Goal: Task Accomplishment & Management: Manage account settings

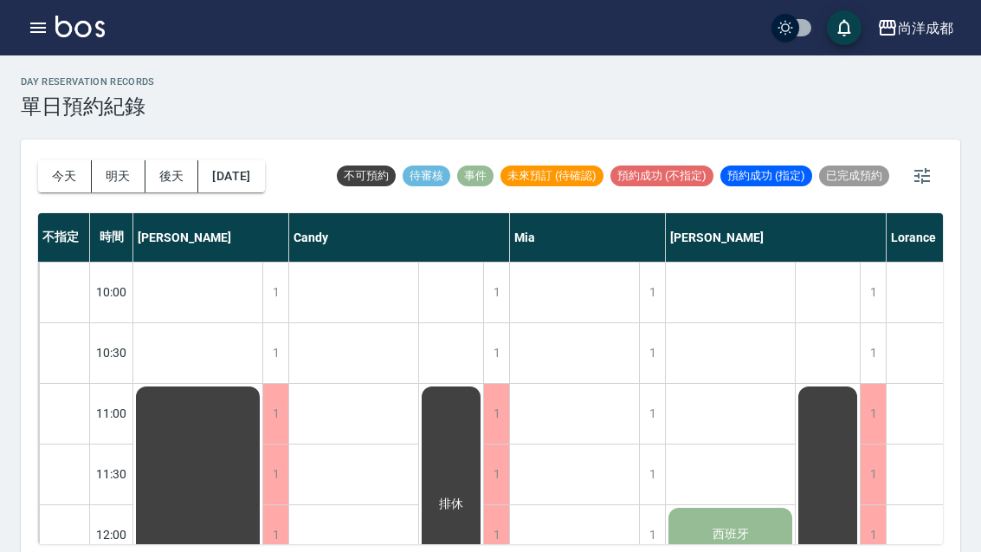
scroll to position [60, 0]
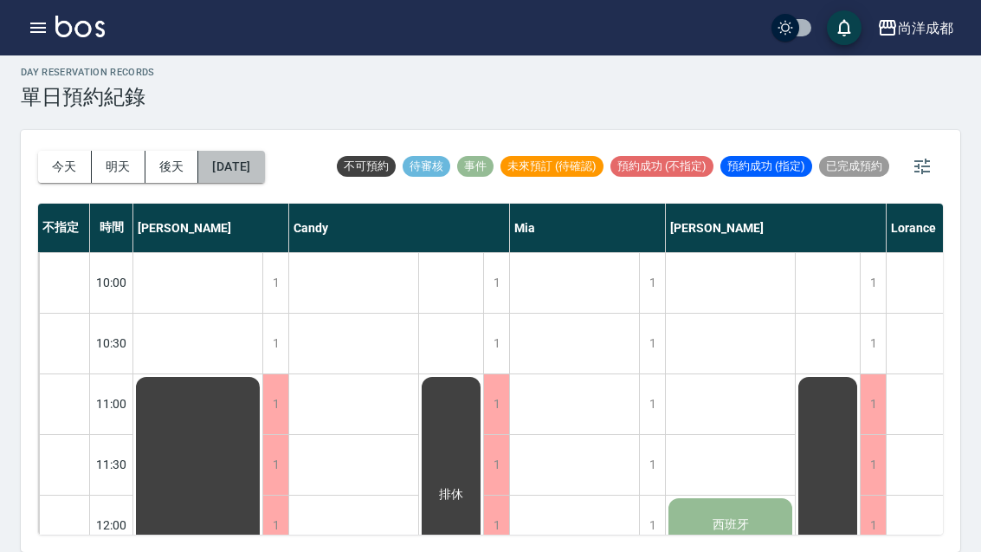
click at [244, 151] on button "[DATE]" at bounding box center [231, 167] width 66 height 32
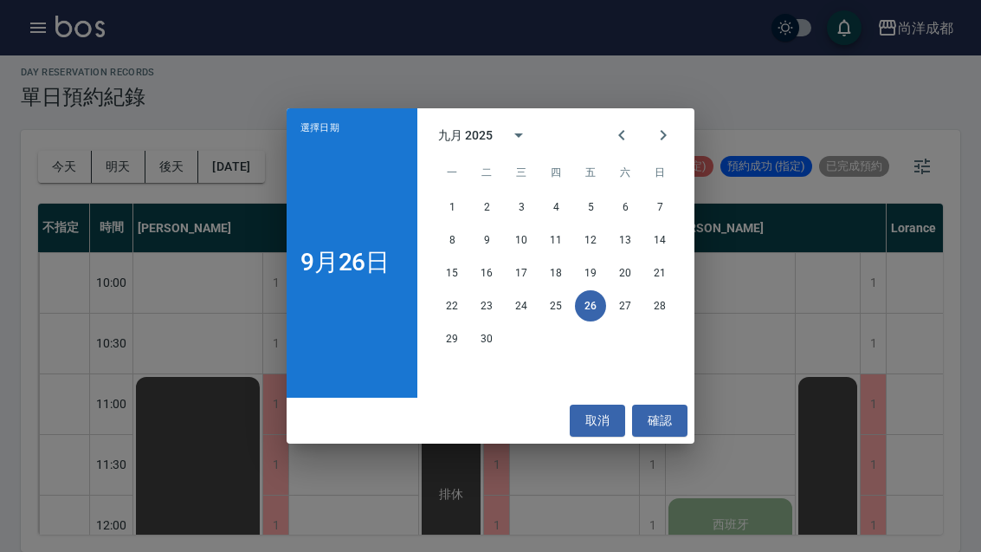
click at [448, 338] on button "29" at bounding box center [452, 338] width 31 height 31
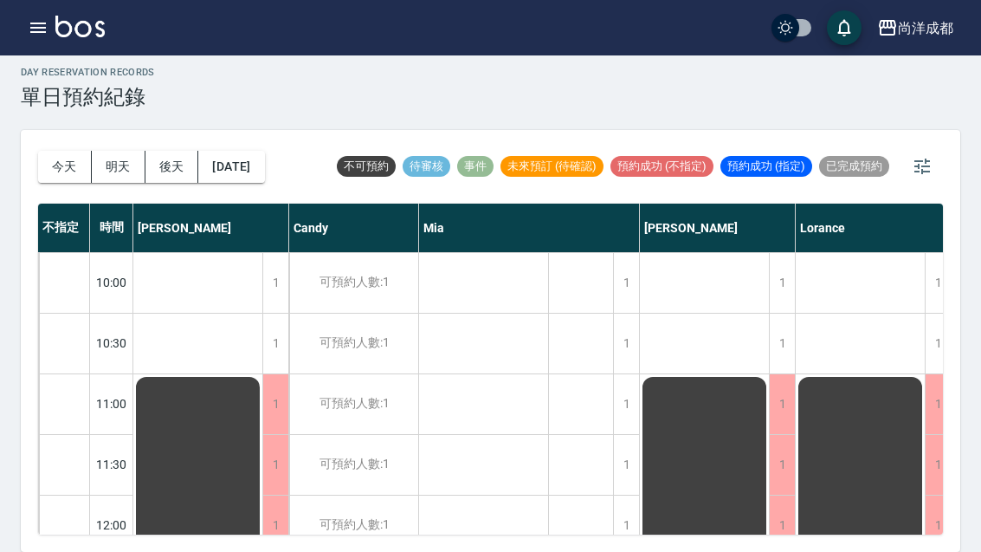
click at [250, 151] on button "[DATE]" at bounding box center [231, 167] width 66 height 32
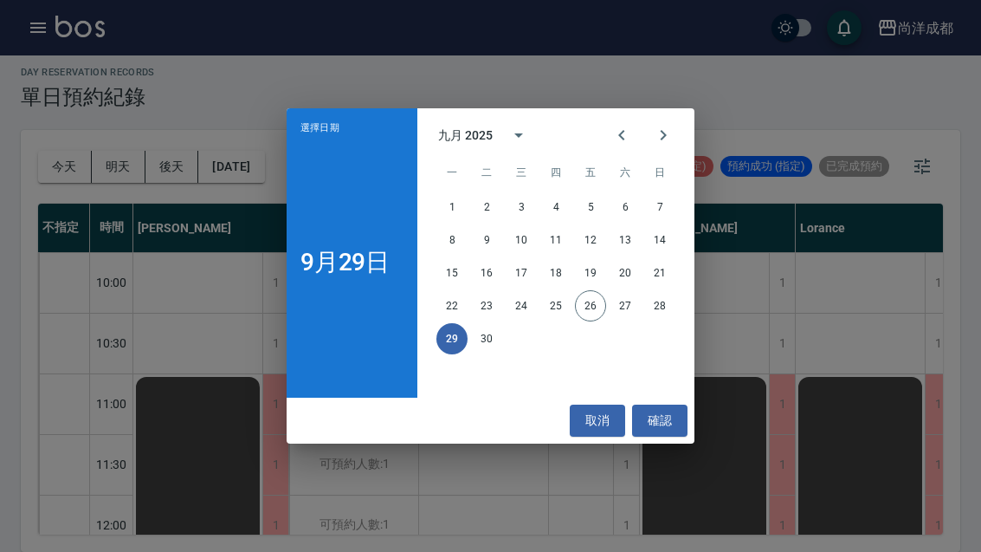
click at [661, 129] on icon "Next month" at bounding box center [663, 135] width 21 height 21
click at [461, 235] on button "6" at bounding box center [452, 239] width 31 height 31
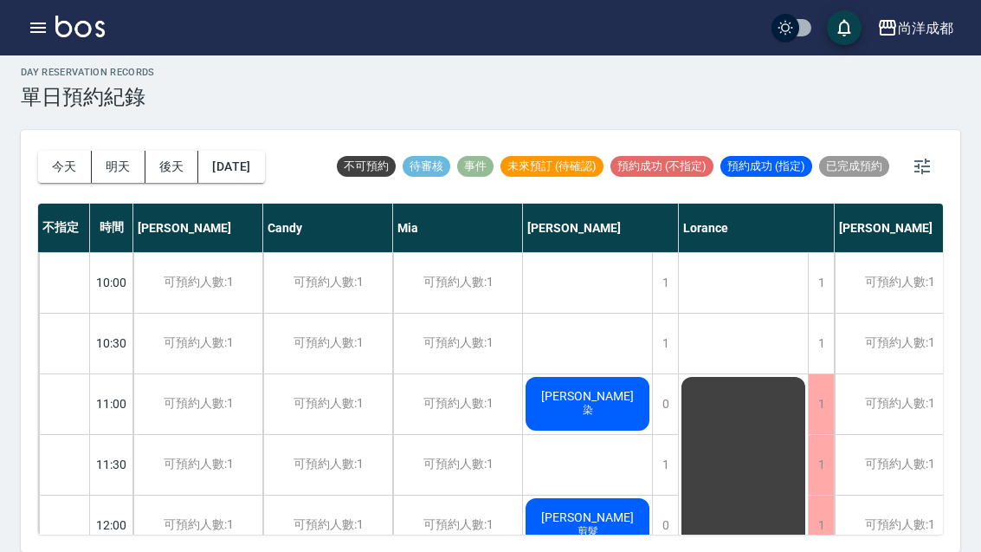
click at [251, 151] on button "[DATE]" at bounding box center [231, 167] width 66 height 32
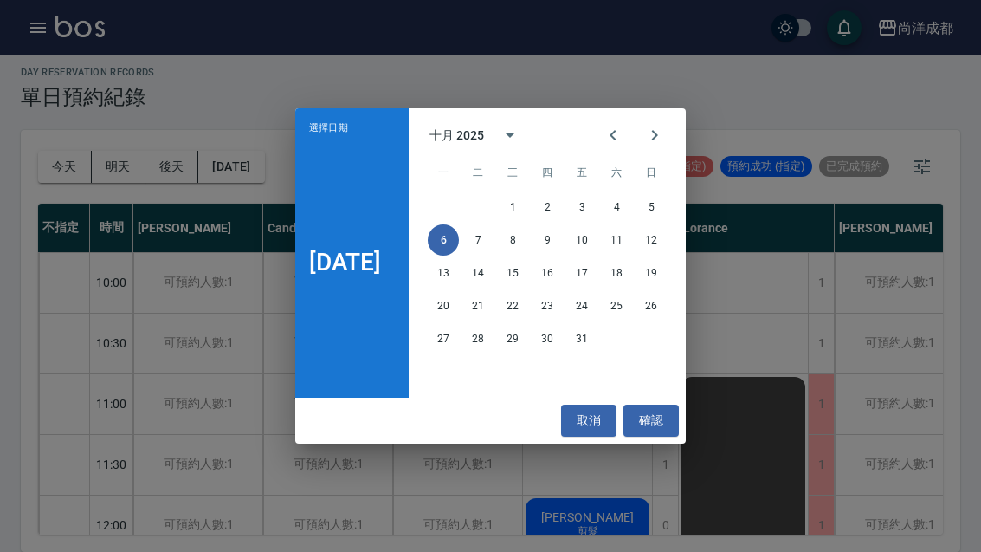
click at [653, 198] on button "5" at bounding box center [651, 206] width 31 height 31
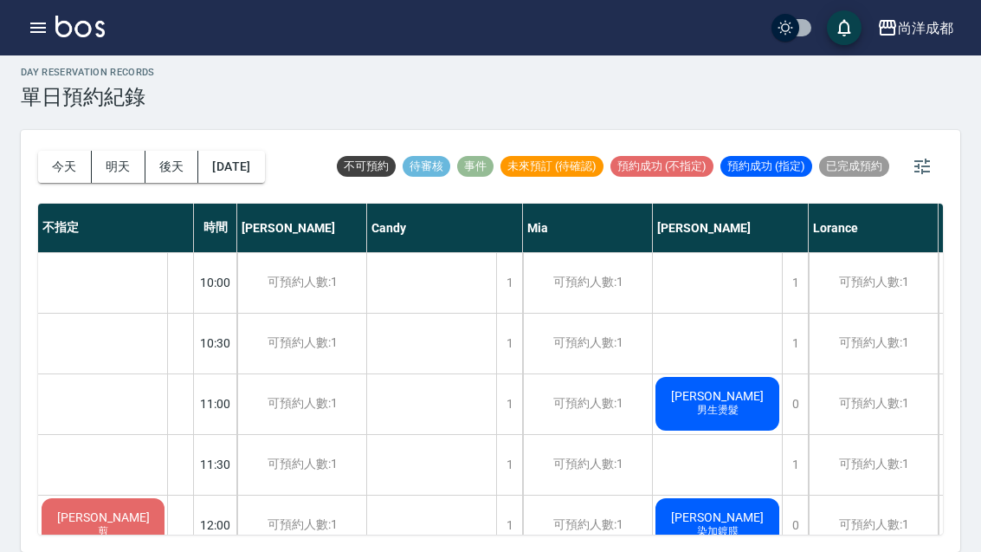
click at [264, 151] on button "[DATE]" at bounding box center [231, 167] width 66 height 32
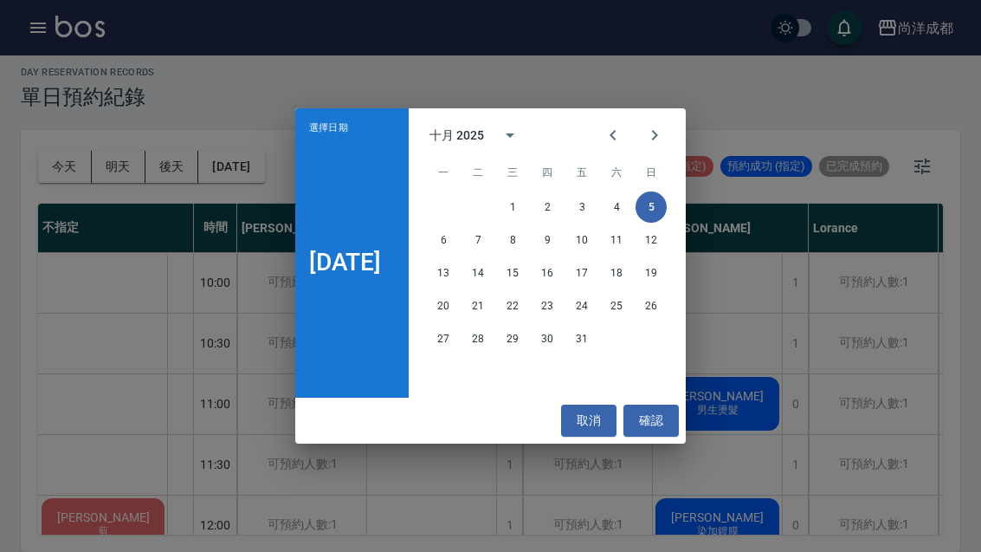
click at [613, 204] on button "4" at bounding box center [616, 206] width 31 height 31
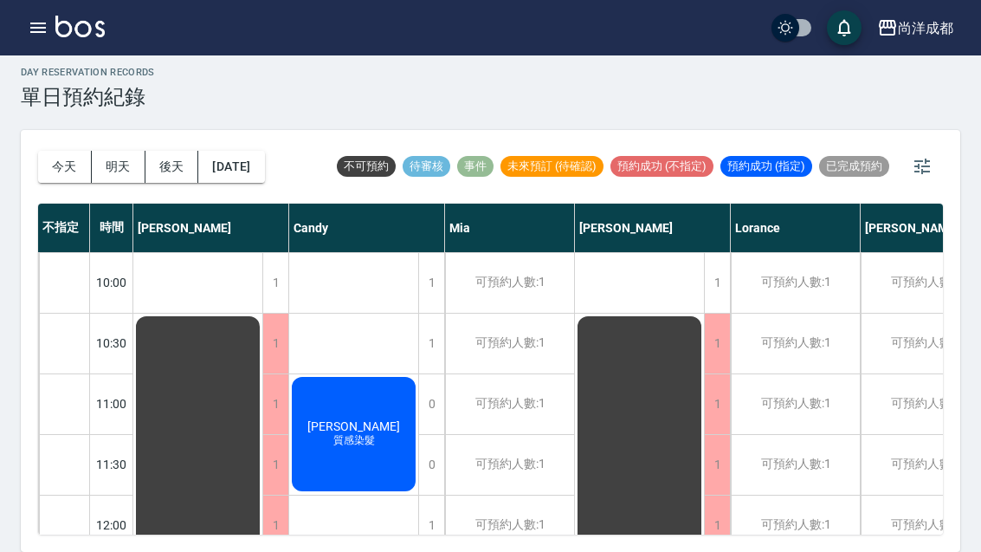
click at [256, 151] on button "[DATE]" at bounding box center [231, 167] width 66 height 32
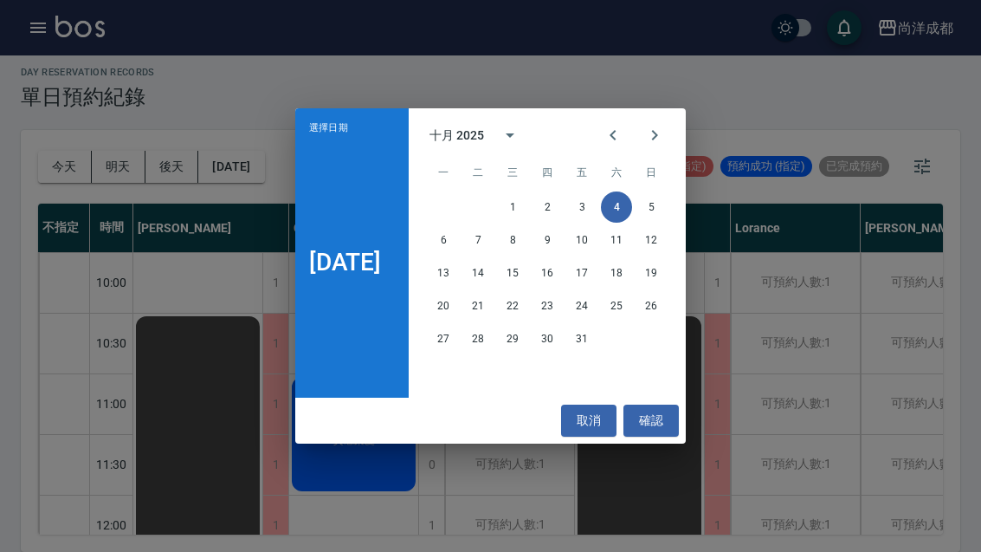
click at [767, 361] on div "選擇日期 [DATE] 十月 2025 一 二 三 四 五 六 日 1 2 3 4 5 6 7 8 9 10 11 12 13 14 15 16 17 18 …" at bounding box center [490, 276] width 981 height 552
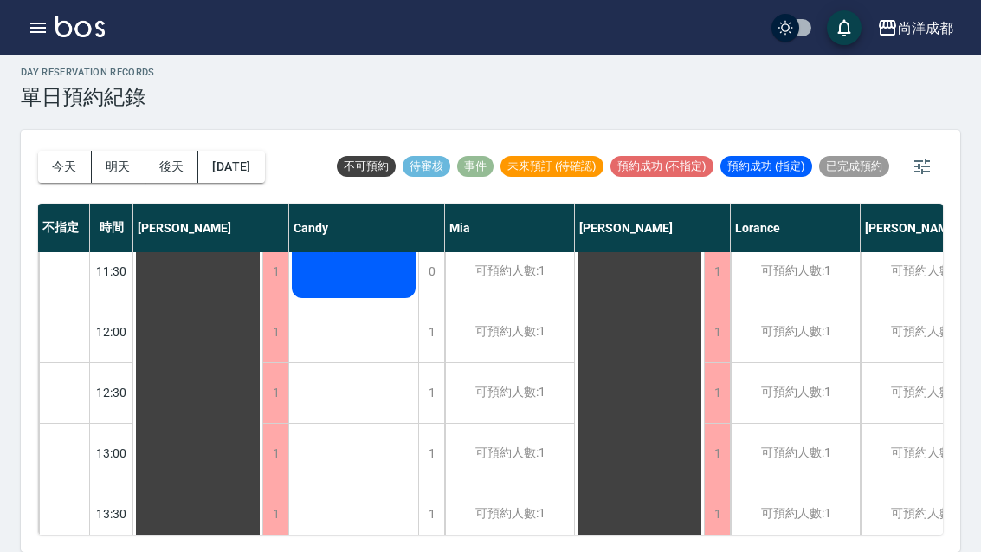
scroll to position [193, 0]
click at [243, 151] on button "[DATE]" at bounding box center [231, 167] width 66 height 32
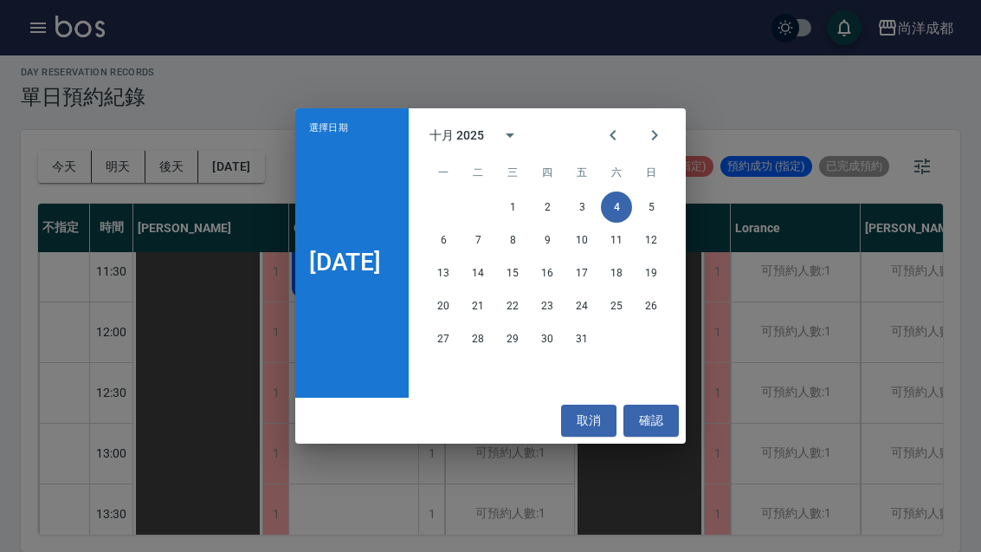
click at [657, 200] on button "5" at bounding box center [651, 206] width 31 height 31
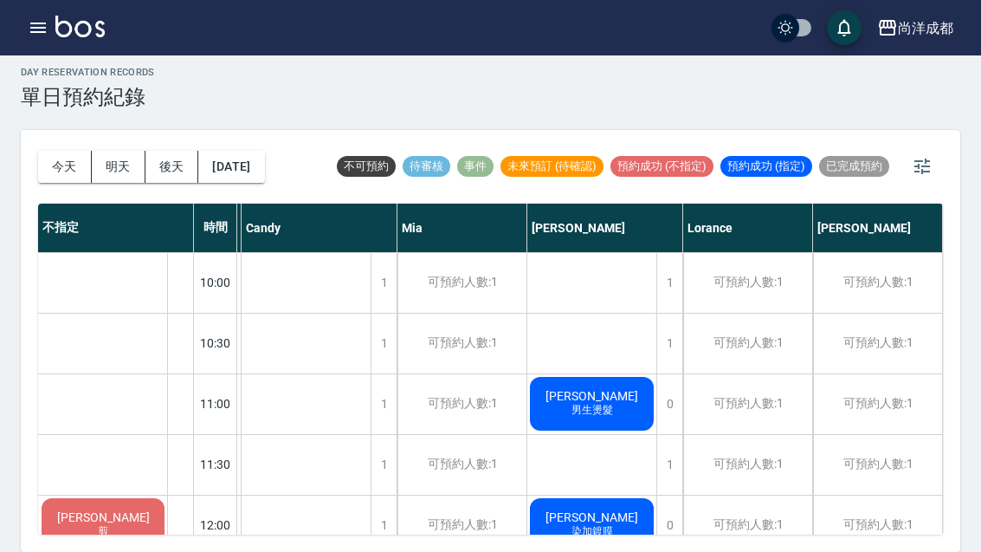
scroll to position [0, 126]
click at [260, 151] on button "[DATE]" at bounding box center [231, 167] width 66 height 32
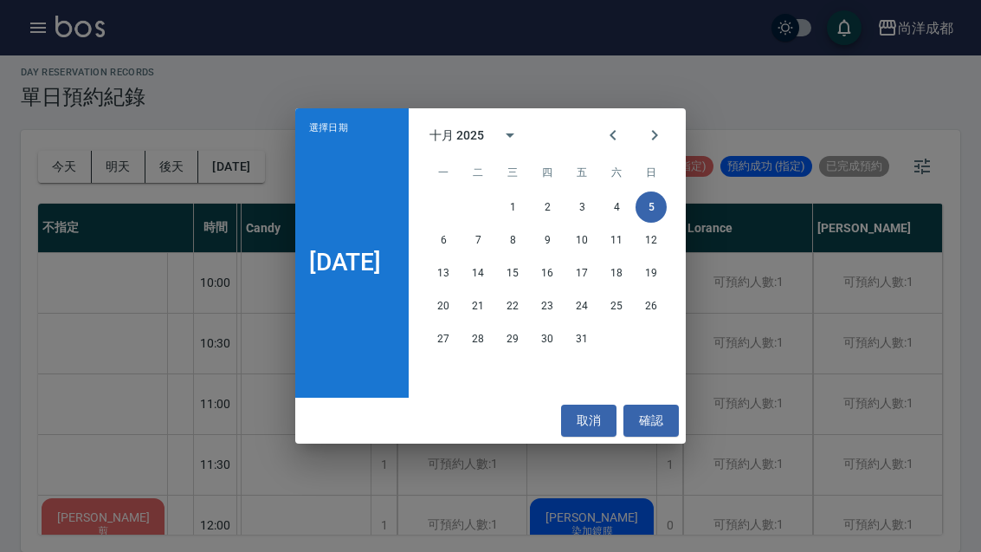
click at [110, 128] on div "選擇日期 [DATE] 十月 2025 一 二 三 四 五 六 日 1 2 3 4 5 6 7 8 9 10 11 12 13 14 15 16 17 18 …" at bounding box center [490, 276] width 981 height 552
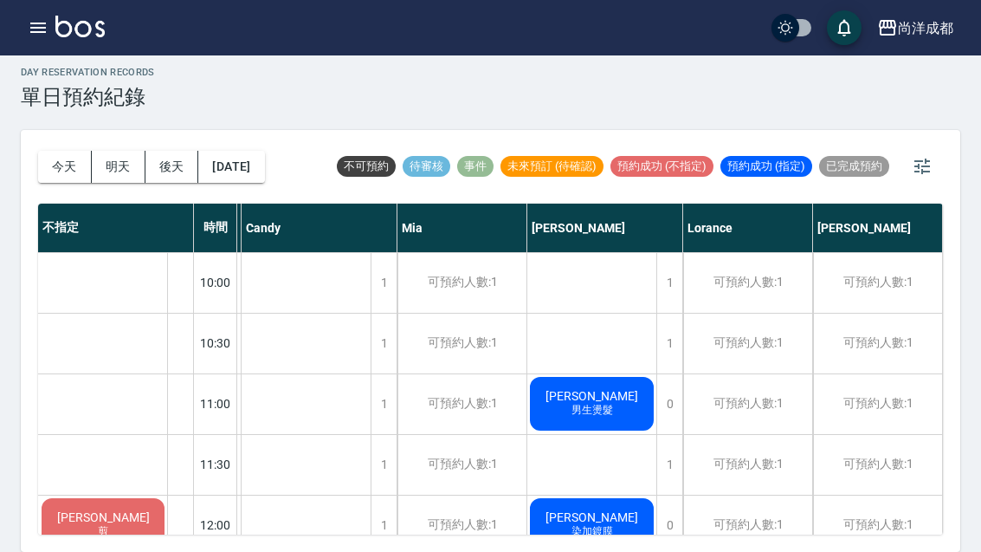
click at [115, 151] on button "明天" at bounding box center [119, 167] width 54 height 32
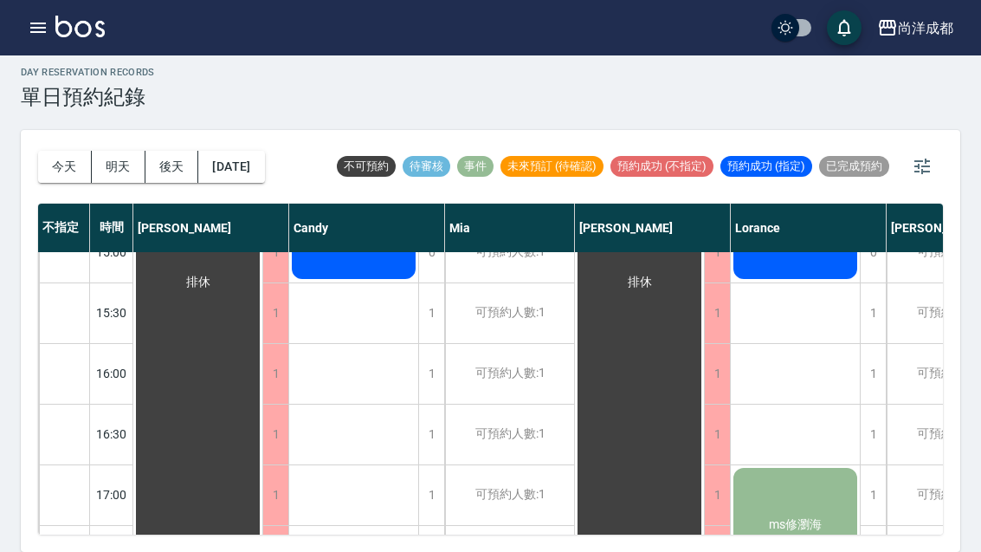
scroll to position [669, -1]
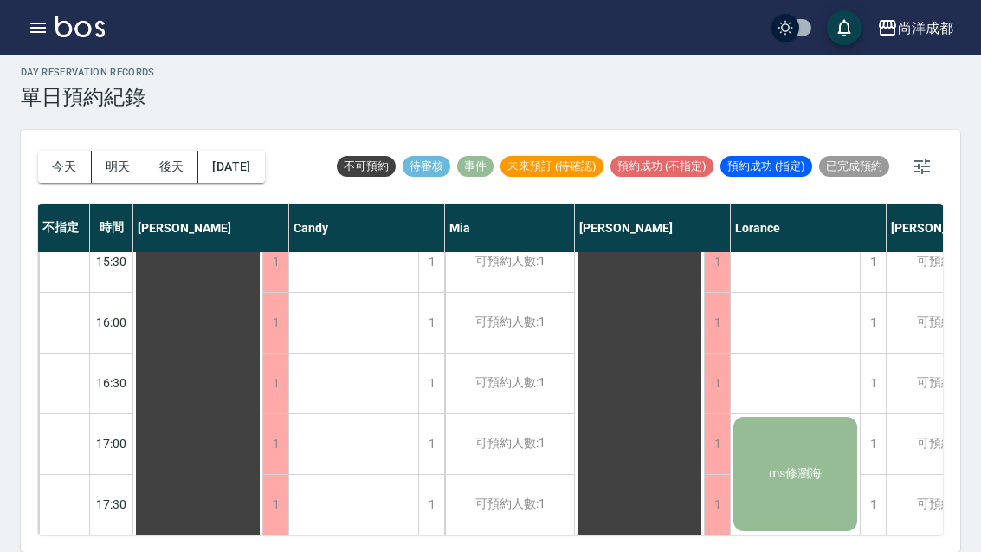
click at [74, 151] on button "今天" at bounding box center [65, 167] width 54 height 32
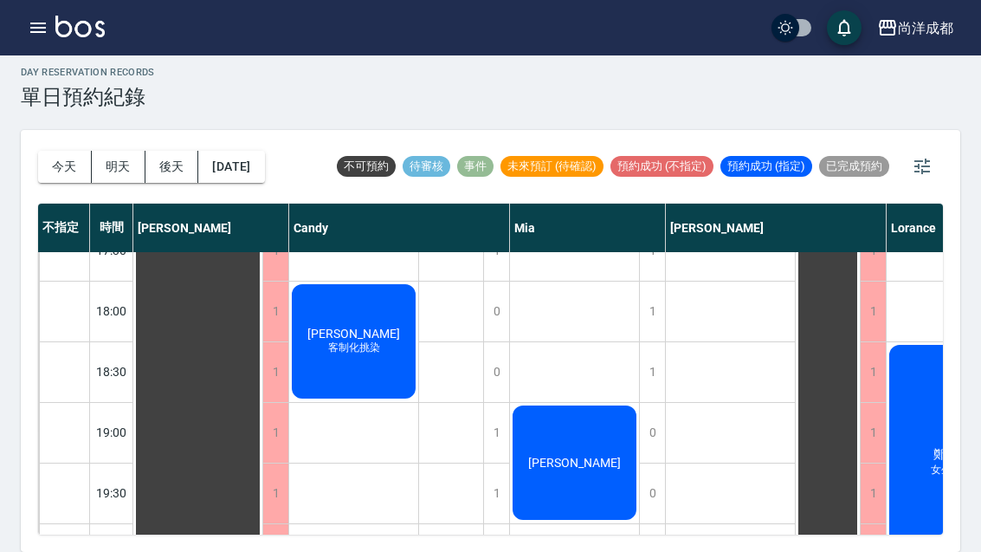
scroll to position [941, 0]
click at [350, 282] on div "[PERSON_NAME] 客制化挑染" at bounding box center [353, 342] width 129 height 120
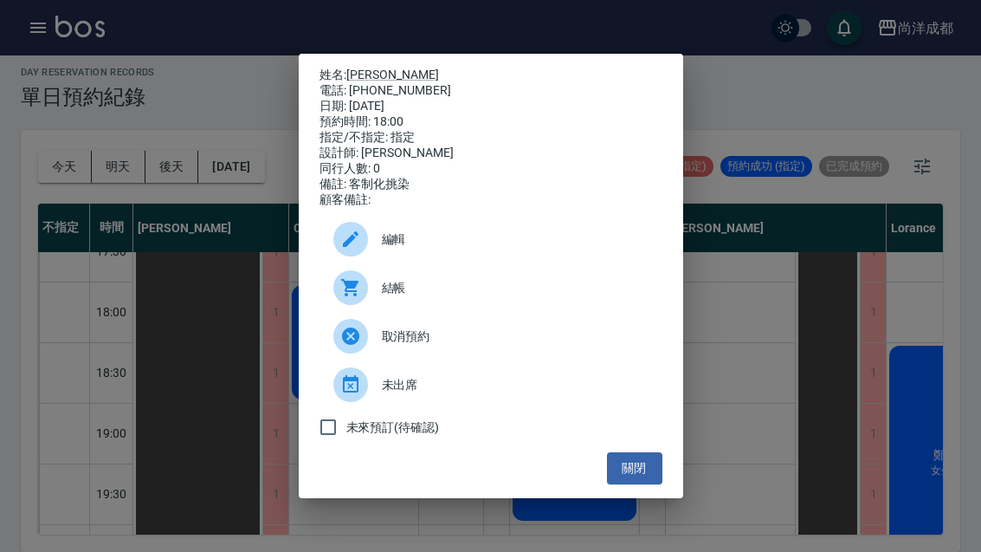
click at [625, 484] on button "關閉" at bounding box center [634, 468] width 55 height 32
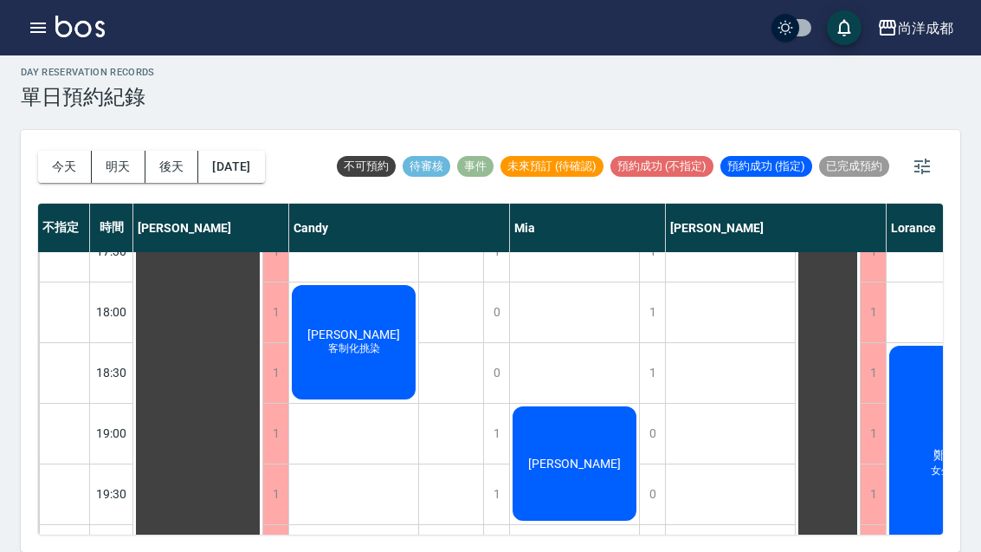
click at [42, 151] on button "今天" at bounding box center [65, 167] width 54 height 32
click at [96, 151] on button "明天" at bounding box center [119, 167] width 54 height 32
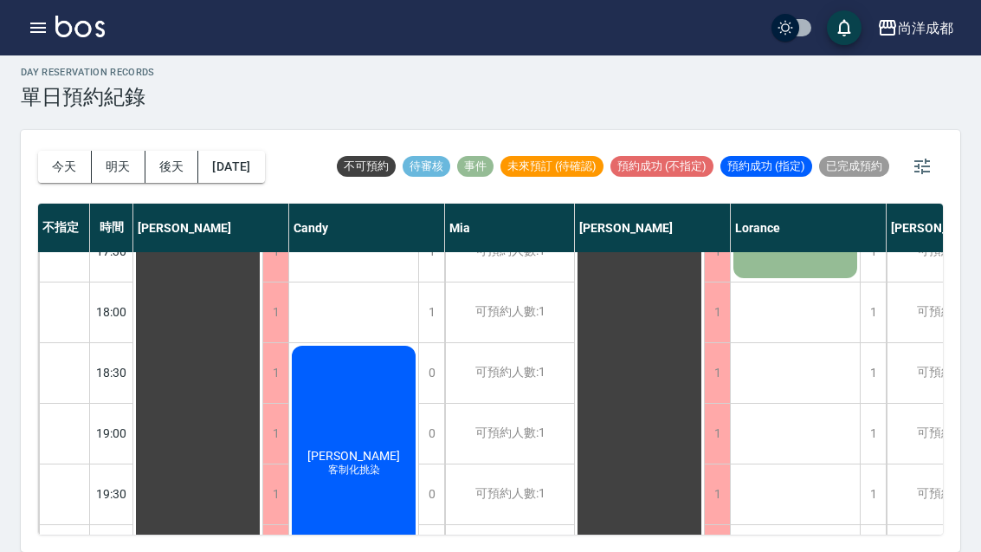
scroll to position [941, 0]
click at [185, 151] on button "後天" at bounding box center [173, 167] width 54 height 32
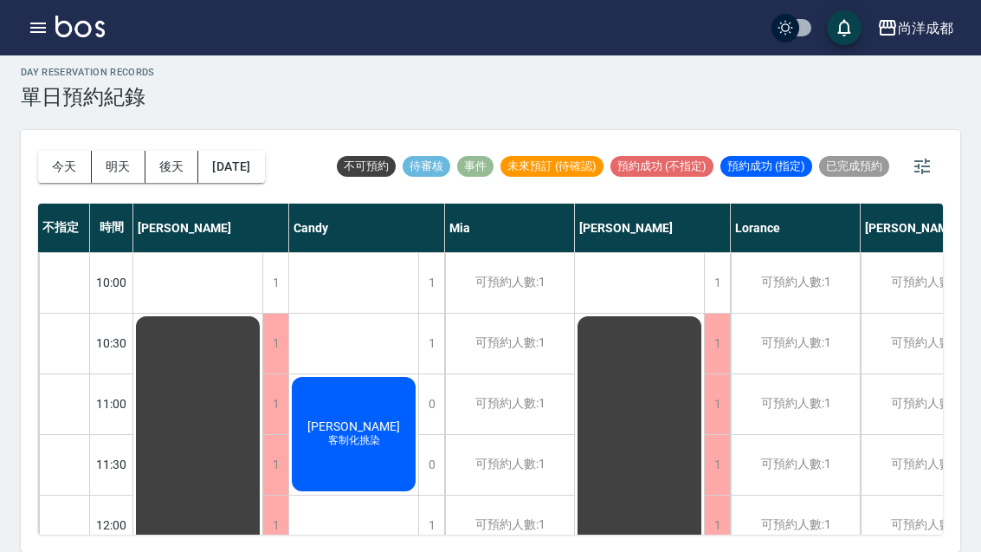
click at [236, 151] on button "[DATE]" at bounding box center [231, 167] width 66 height 32
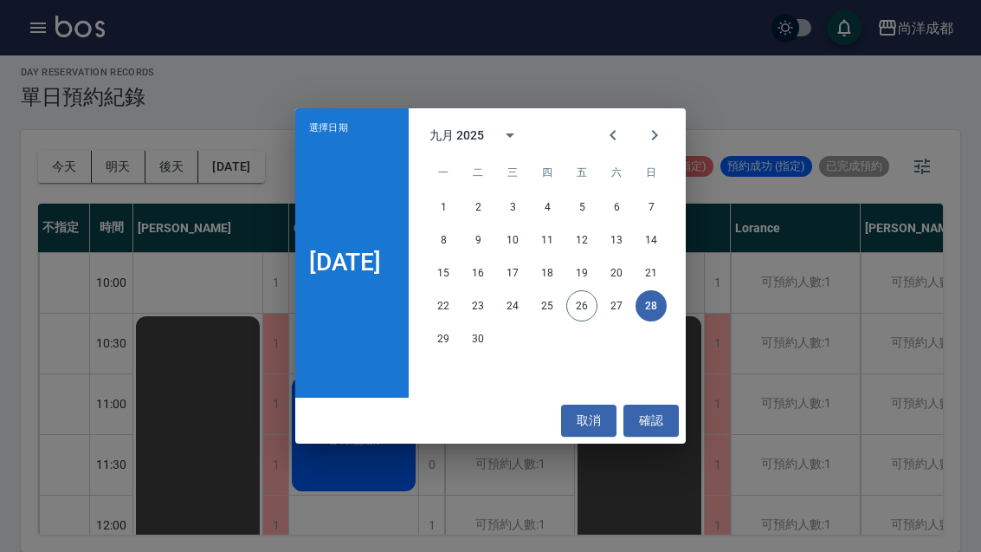
click at [447, 346] on button "29" at bounding box center [443, 338] width 31 height 31
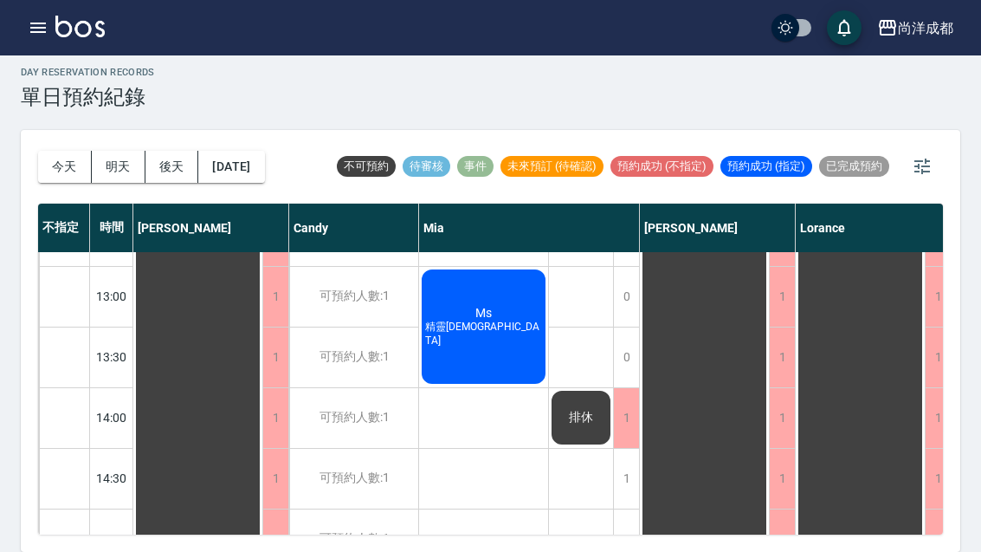
scroll to position [350, 0]
